Goal: Obtain resource: Download file/media

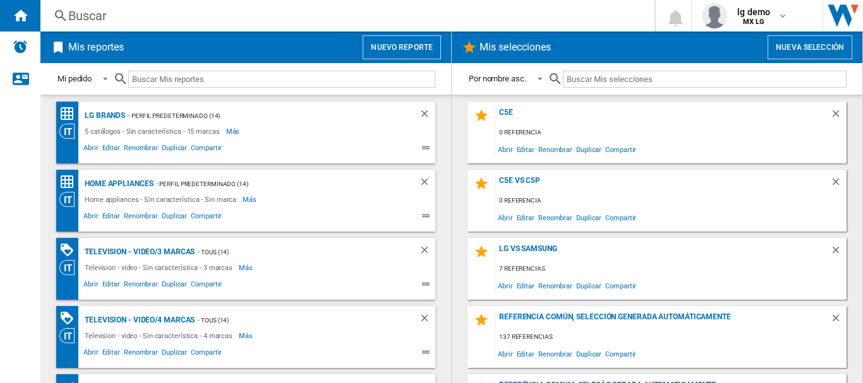
click at [386, 49] on button "Nuevo reporte" at bounding box center [402, 47] width 78 height 24
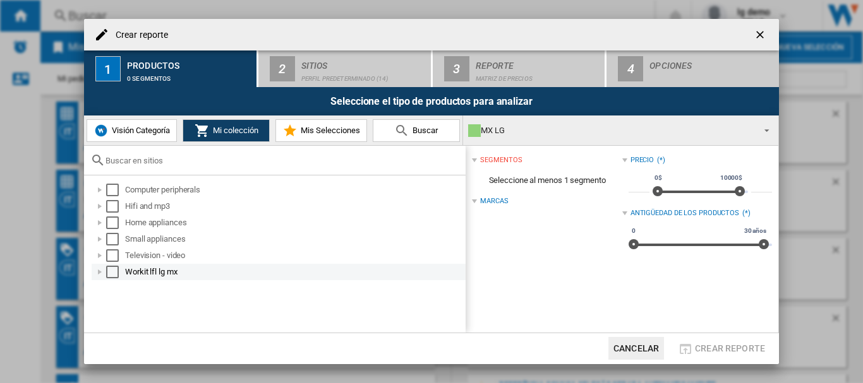
click at [109, 271] on div "Select" at bounding box center [112, 272] width 13 height 13
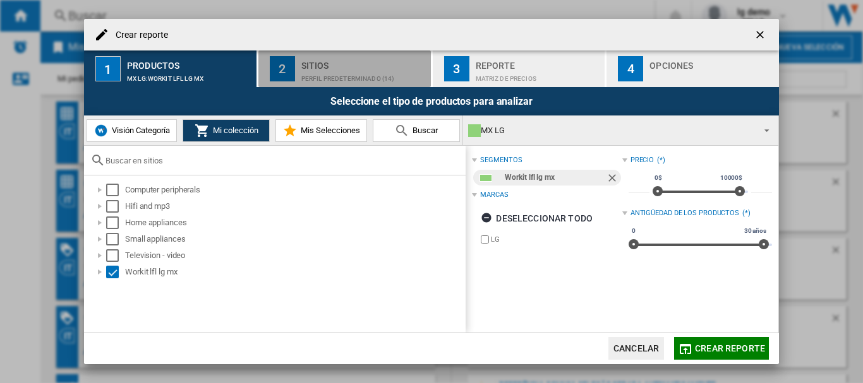
click at [316, 74] on div "Perfil predeterminado (14)" at bounding box center [363, 75] width 124 height 13
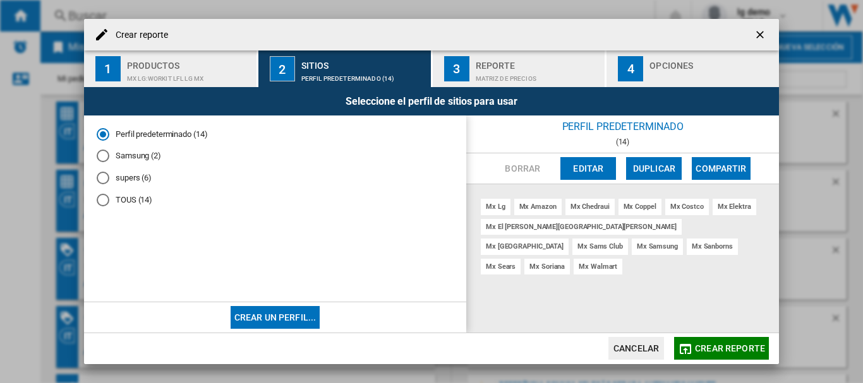
click at [725, 357] on button "Crear reporte" at bounding box center [721, 348] width 95 height 23
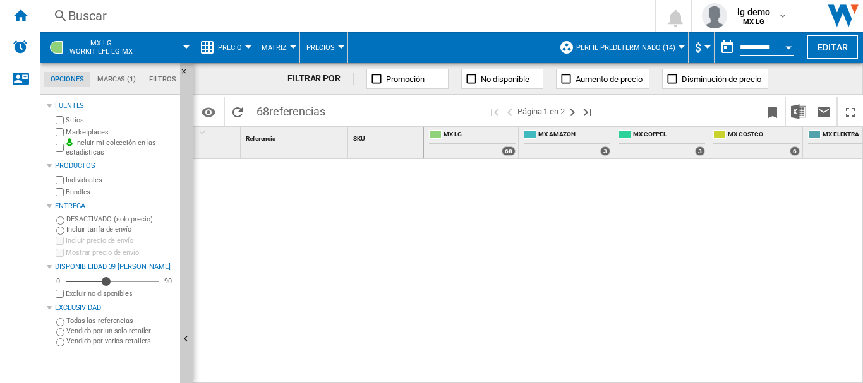
click at [182, 70] on ng-md-icon "Ocultar" at bounding box center [187, 75] width 15 height 15
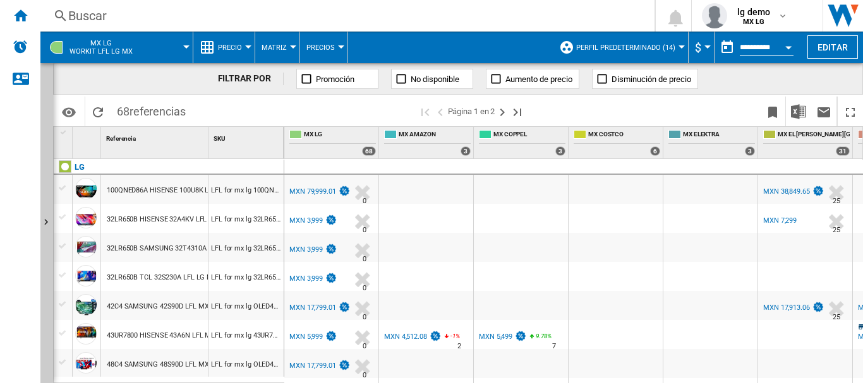
click at [114, 36] on button "MX LG Workit lfl lg mx" at bounding box center [107, 48] width 76 height 32
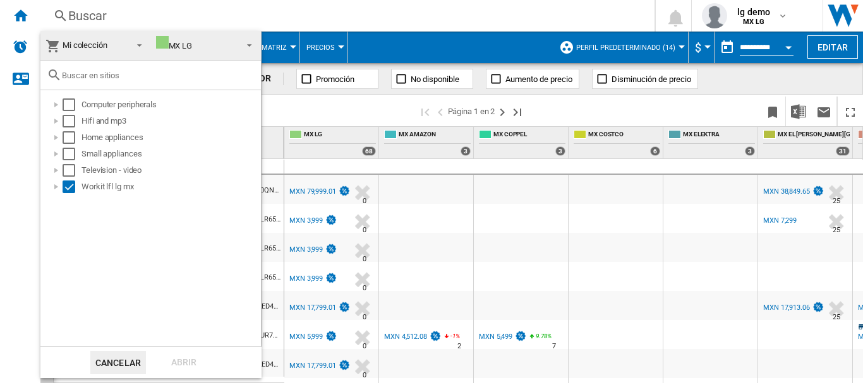
click at [104, 43] on span "Mi colección" at bounding box center [85, 44] width 45 height 9
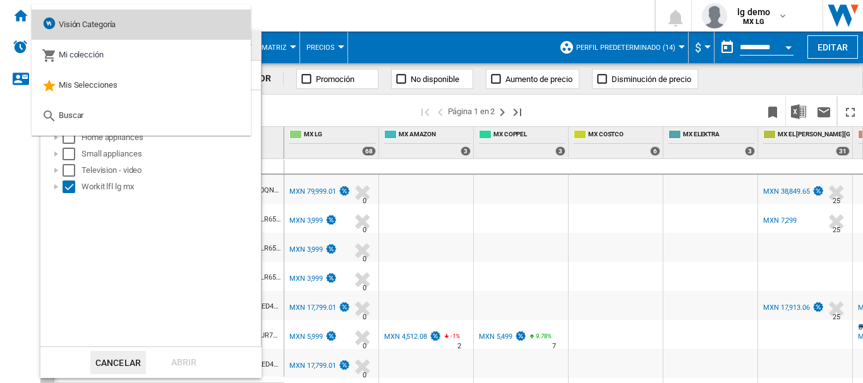
click at [103, 26] on span "Visión Categoría" at bounding box center [87, 24] width 57 height 9
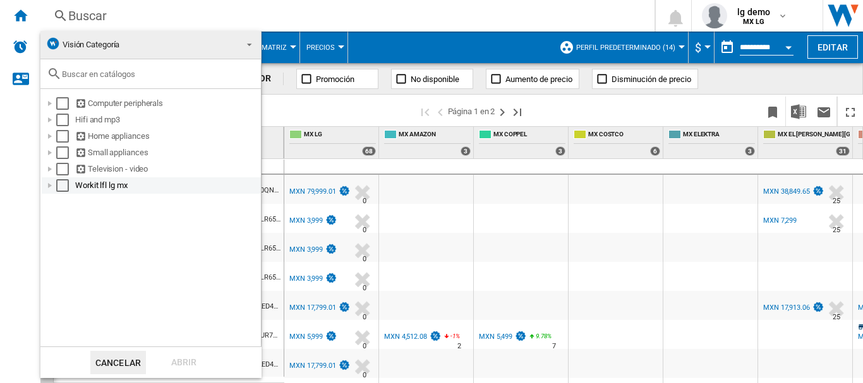
click at [68, 183] on div "Select" at bounding box center [62, 185] width 13 height 13
click at [174, 366] on div "Abrir" at bounding box center [184, 362] width 56 height 23
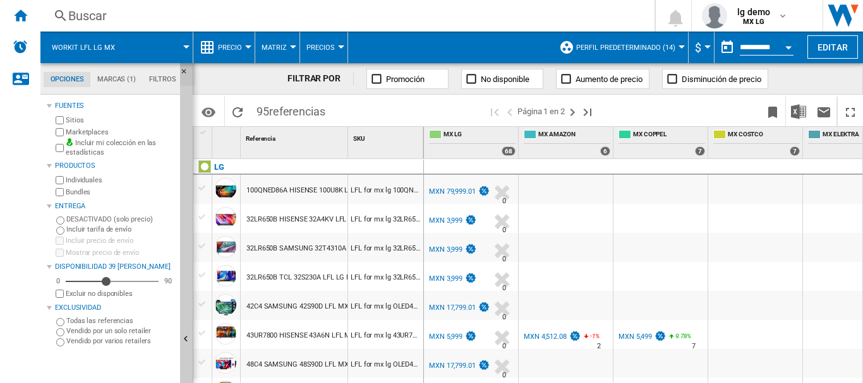
click at [186, 72] on ng-md-icon "Ocultar" at bounding box center [187, 75] width 15 height 15
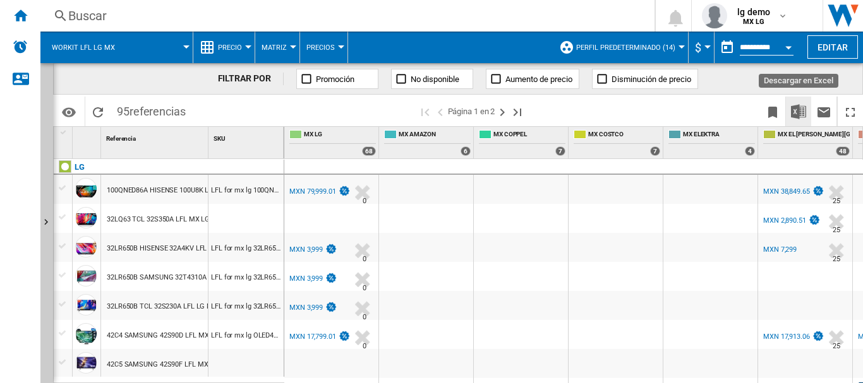
click at [798, 113] on img "Descargar en Excel" at bounding box center [798, 111] width 15 height 15
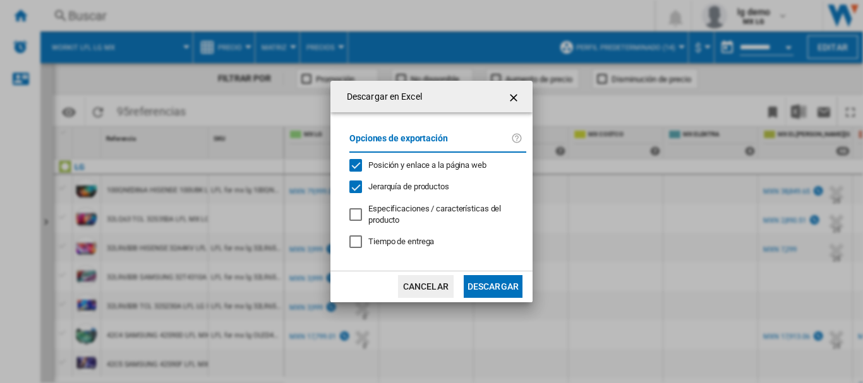
click at [420, 177] on div "Opciones de exportación Posición y enlace a la página web Jerarquía de producto…" at bounding box center [437, 191] width 189 height 133
click at [419, 182] on span "Jerarquía de productos" at bounding box center [408, 186] width 81 height 9
click at [429, 164] on span "Posición y enlace a la página web" at bounding box center [427, 164] width 118 height 9
click at [481, 293] on button "Descargar" at bounding box center [493, 286] width 59 height 23
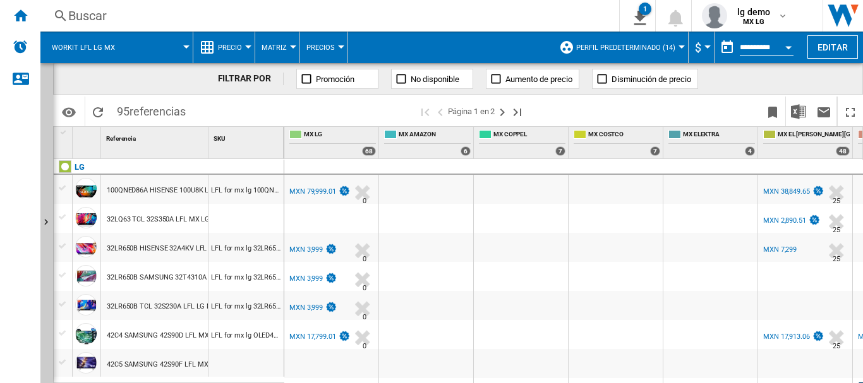
click at [228, 39] on button "Precio" at bounding box center [233, 48] width 30 height 32
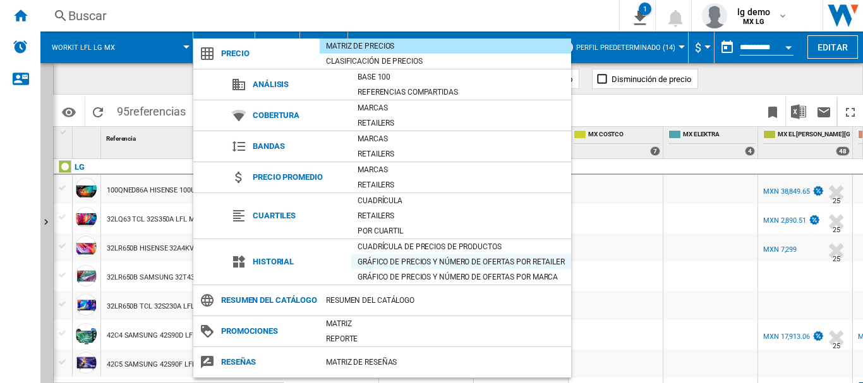
click at [503, 261] on div "Gráfico de precios y número de ofertas por retailer" at bounding box center [461, 262] width 220 height 13
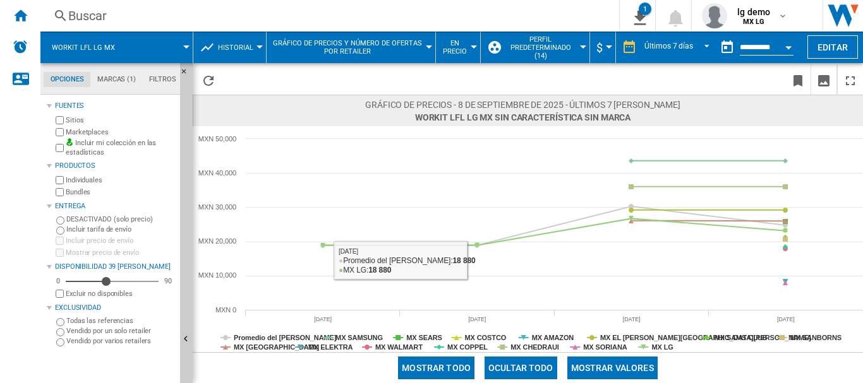
click at [464, 41] on span "En precio" at bounding box center [454, 47] width 25 height 16
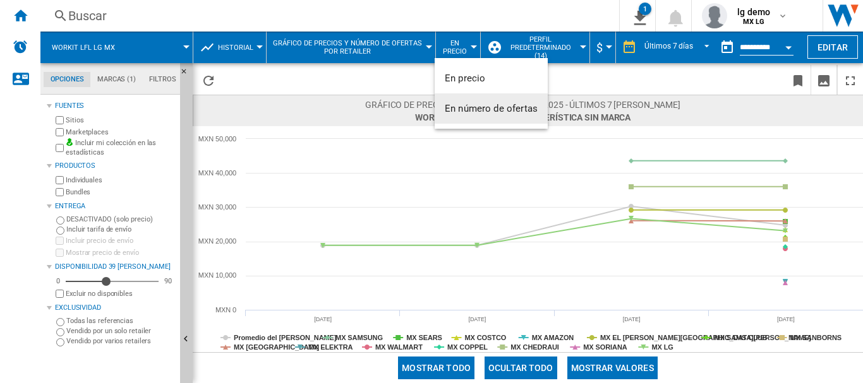
click at [462, 112] on span "En número de ofertas" at bounding box center [491, 108] width 93 height 11
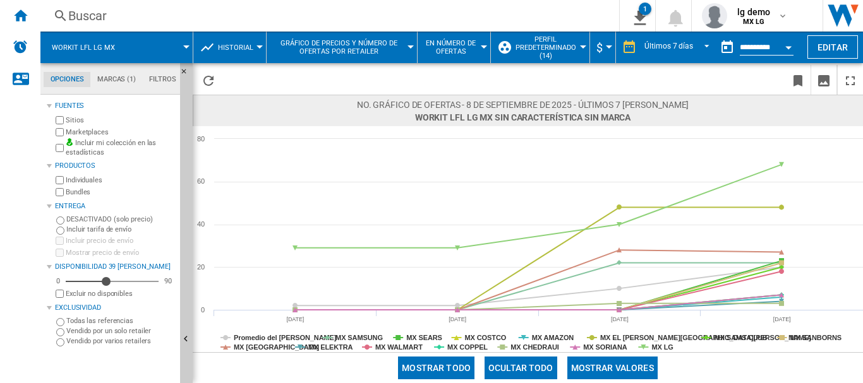
click at [613, 367] on button "Mostrar valores" at bounding box center [612, 368] width 90 height 23
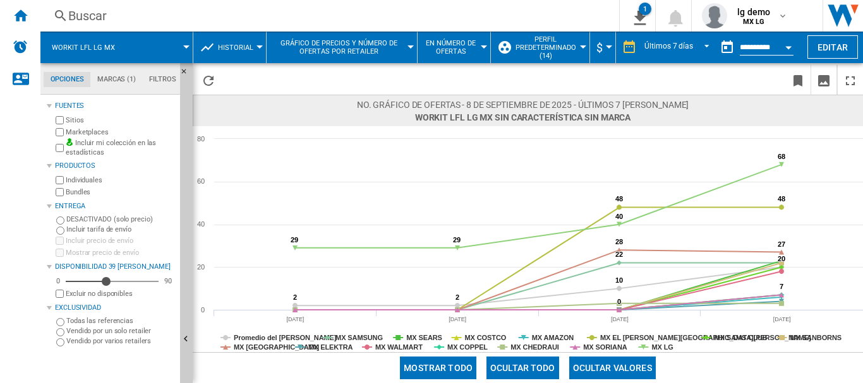
click at [624, 363] on button "Ocultar valores" at bounding box center [612, 368] width 87 height 23
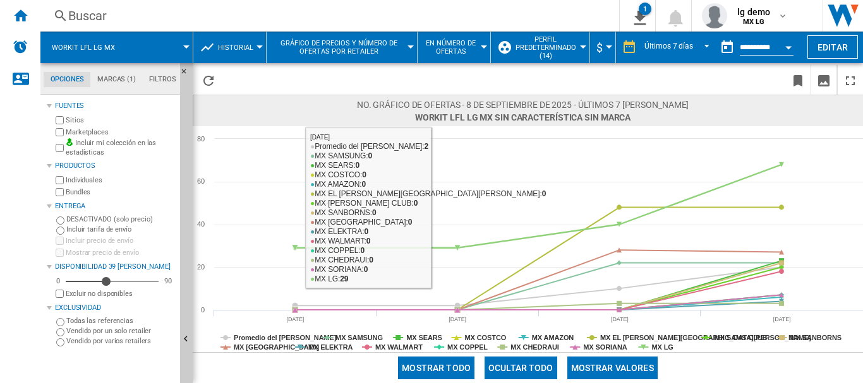
click at [234, 47] on span "Historial" at bounding box center [235, 48] width 35 height 8
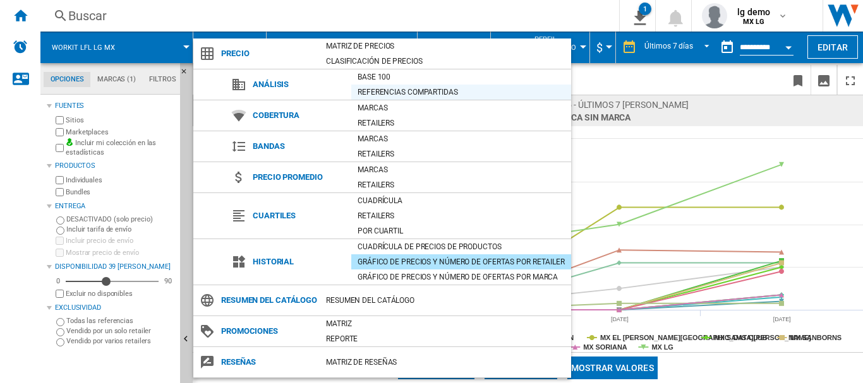
click at [387, 85] on div "Referencias compartidas" at bounding box center [461, 92] width 220 height 15
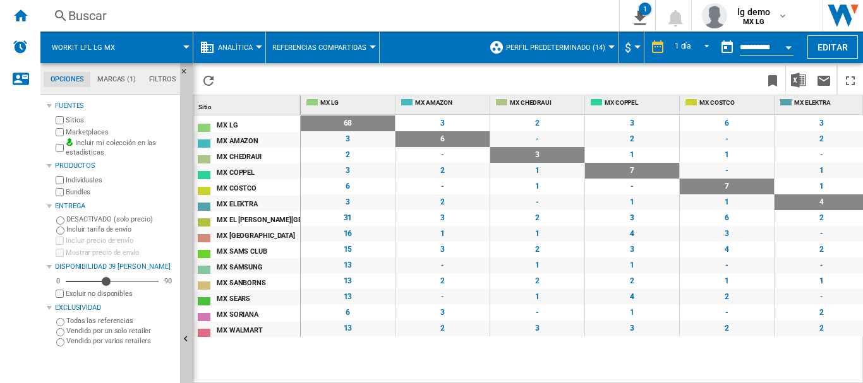
click at [354, 57] on button "Referencias compartidas" at bounding box center [322, 48] width 100 height 32
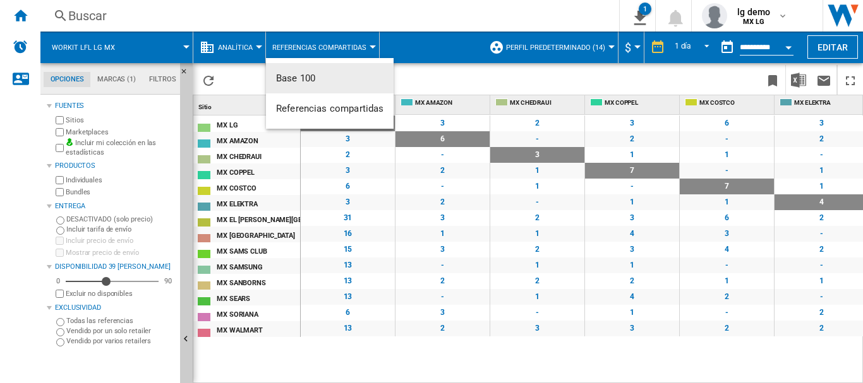
click at [311, 85] on button "Base 100" at bounding box center [330, 78] width 128 height 30
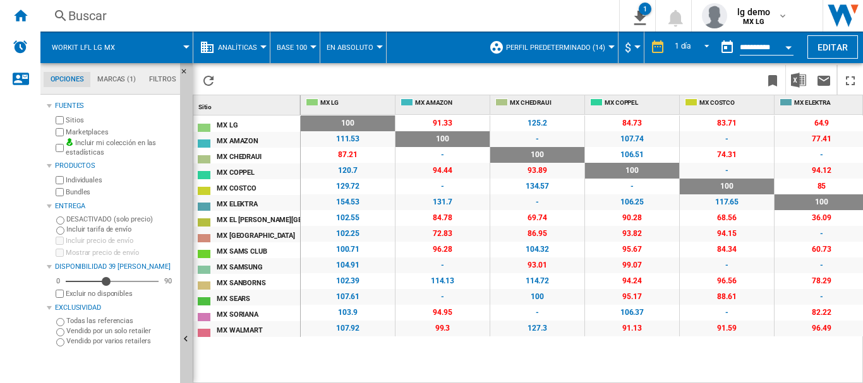
click at [294, 49] on span "Base 100" at bounding box center [292, 48] width 30 height 8
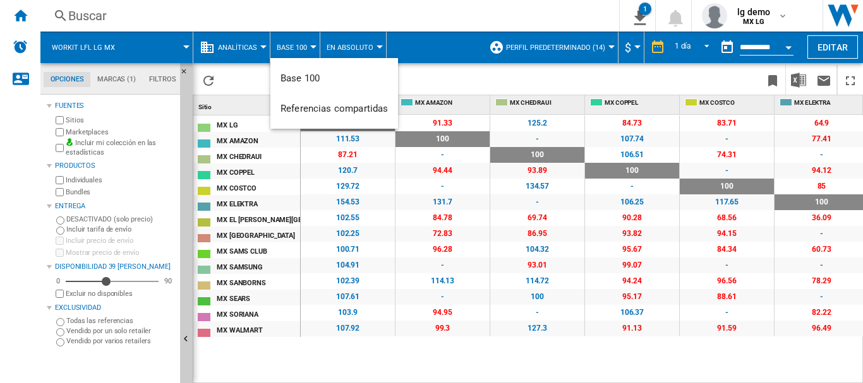
click at [242, 45] on md-backdrop at bounding box center [431, 191] width 863 height 383
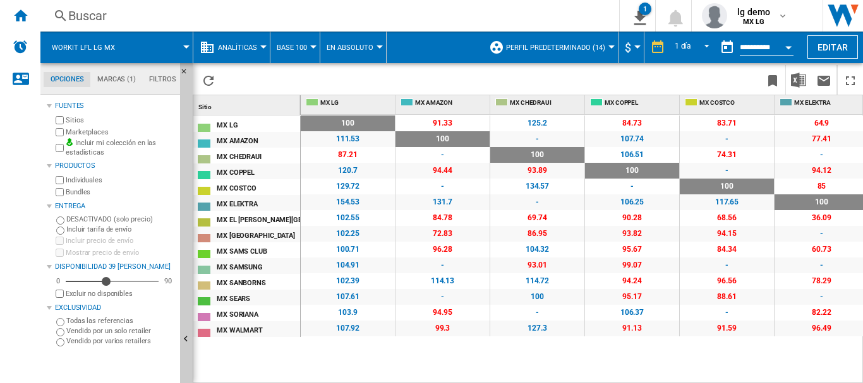
click at [242, 45] on span "Analíticas" at bounding box center [237, 48] width 39 height 8
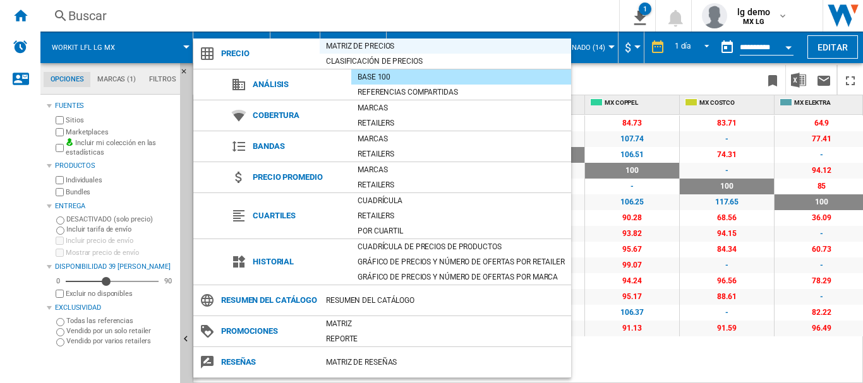
click at [369, 44] on div "Matriz de precios" at bounding box center [445, 46] width 251 height 13
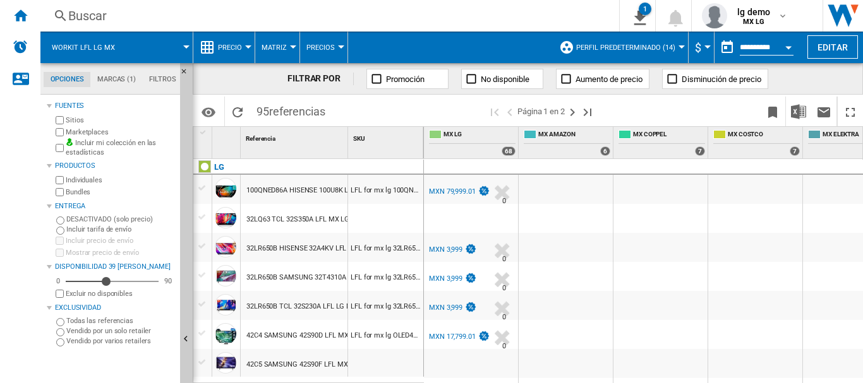
click at [237, 49] on span "Precio" at bounding box center [230, 48] width 24 height 8
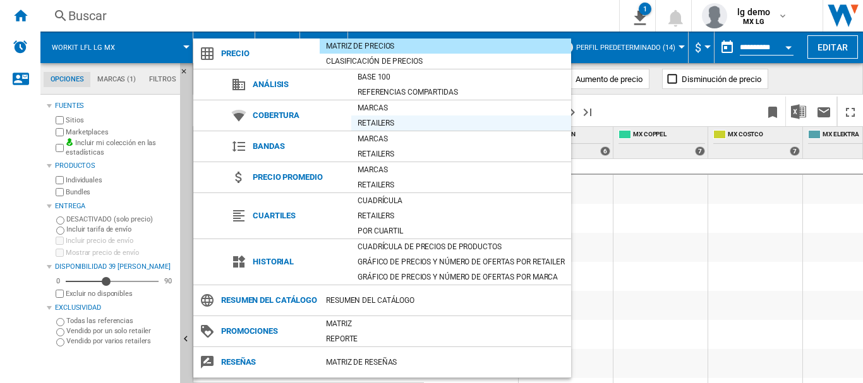
click at [371, 126] on div "Retailers" at bounding box center [461, 123] width 220 height 13
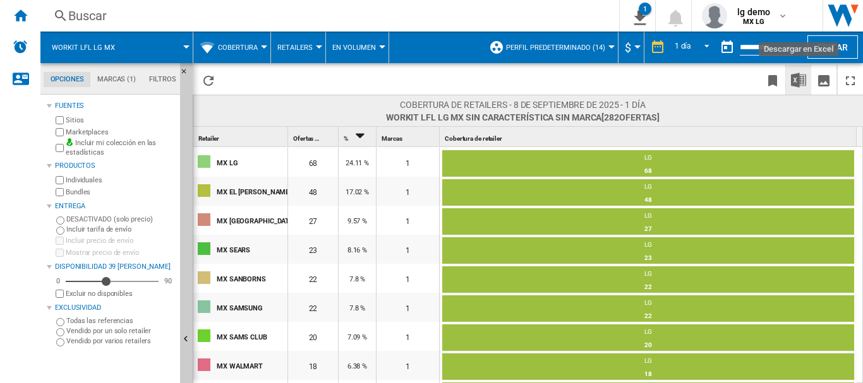
click at [794, 76] on img "Descargar en Excel" at bounding box center [798, 80] width 15 height 15
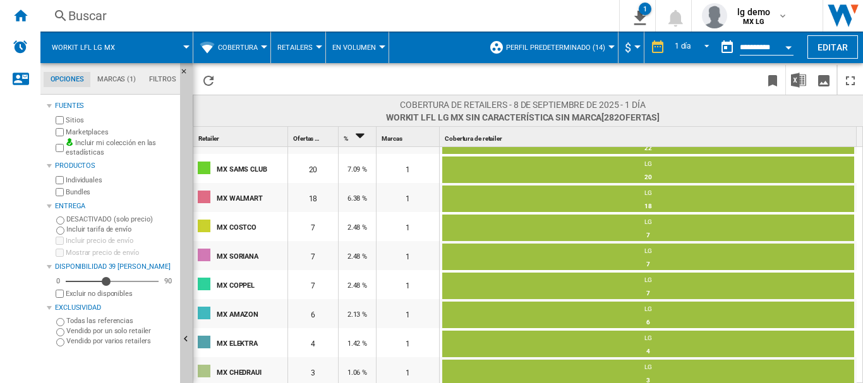
scroll to position [170, 0]
